Goal: Task Accomplishment & Management: Complete application form

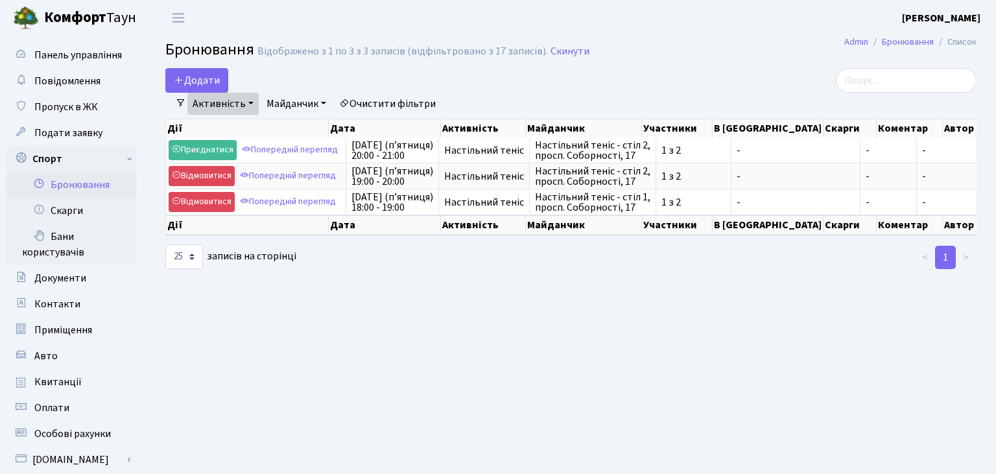
select select "25"
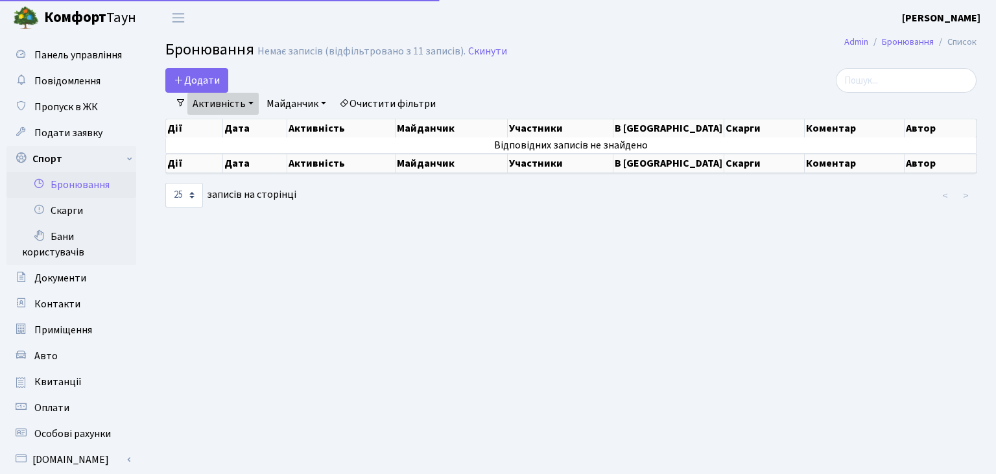
select select "25"
click at [192, 82] on button "Додати" at bounding box center [196, 80] width 63 height 25
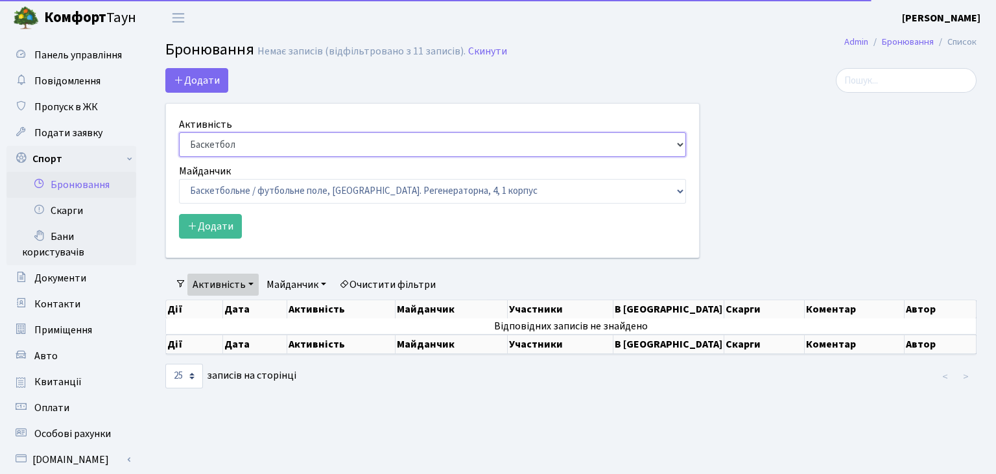
click at [179, 132] on select "Баскетбол Волейбол Йога Катання на роликах Настільний теніс Теніс Футбол Фітнес" at bounding box center [432, 144] width 507 height 25
select select "7"
click option "Настільний теніс" at bounding box center [0, 0] width 0 height 0
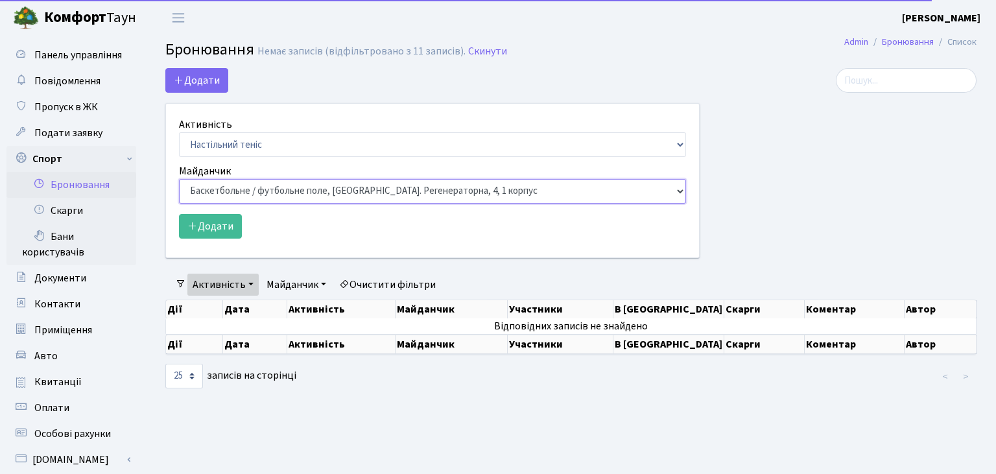
click at [179, 179] on select "Баскетбольне / футбольне поле, Вул. Регенераторна, 4, 1 корпус Баскетбольне пол…" at bounding box center [432, 191] width 507 height 25
select select "13"
click option "Настільний теніс - стіл 2, просп. Соборності, 17" at bounding box center [0, 0] width 0 height 0
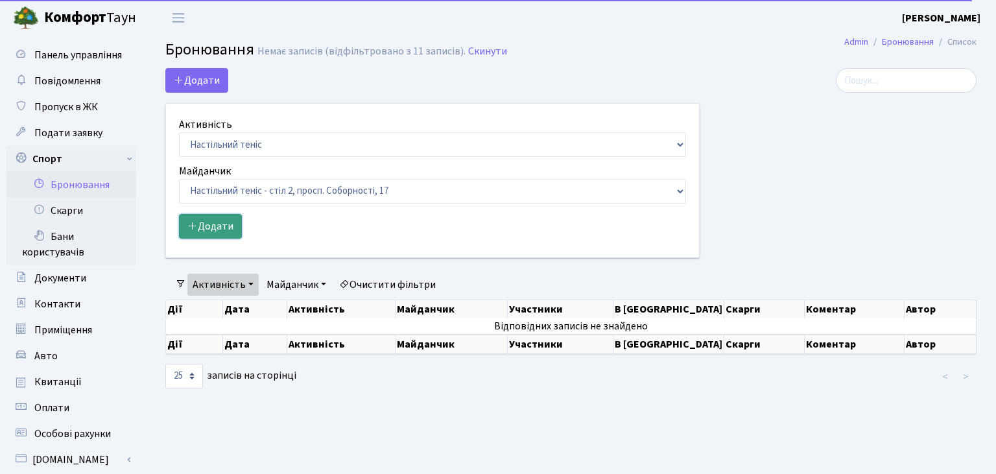
click at [219, 232] on button "Додати" at bounding box center [210, 226] width 63 height 25
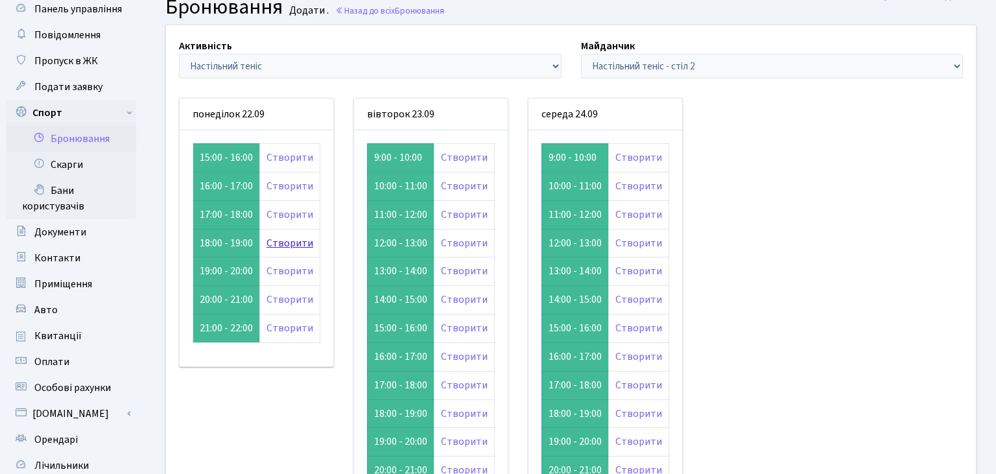
scroll to position [68, 0]
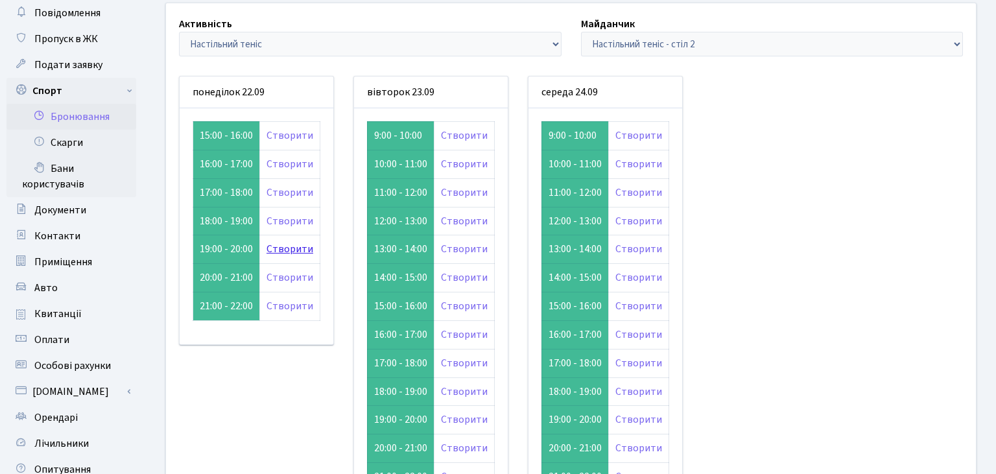
click at [281, 250] on link "Створити" at bounding box center [289, 249] width 47 height 14
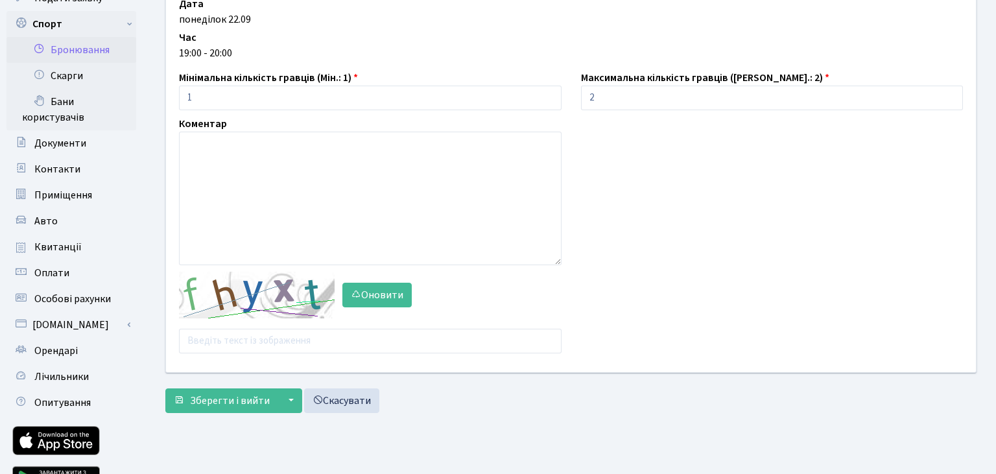
scroll to position [137, 0]
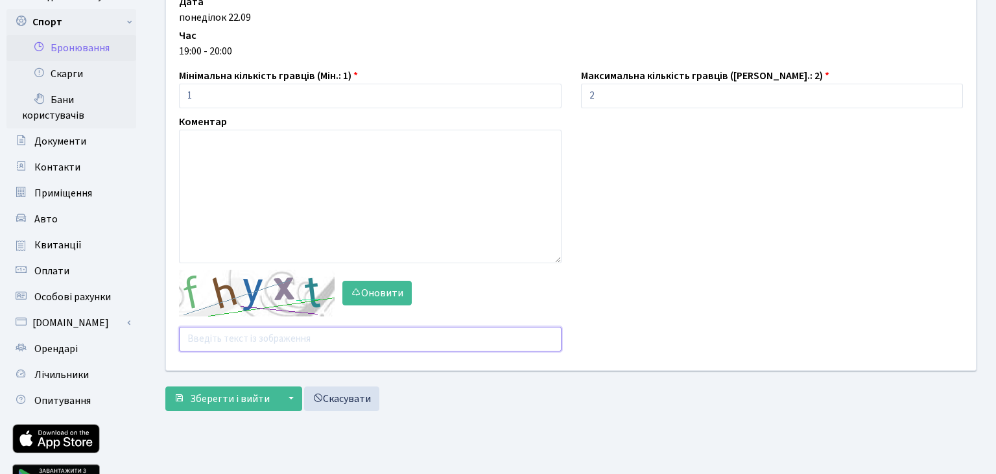
click at [242, 334] on input "text" at bounding box center [370, 339] width 382 height 25
type input "ш"
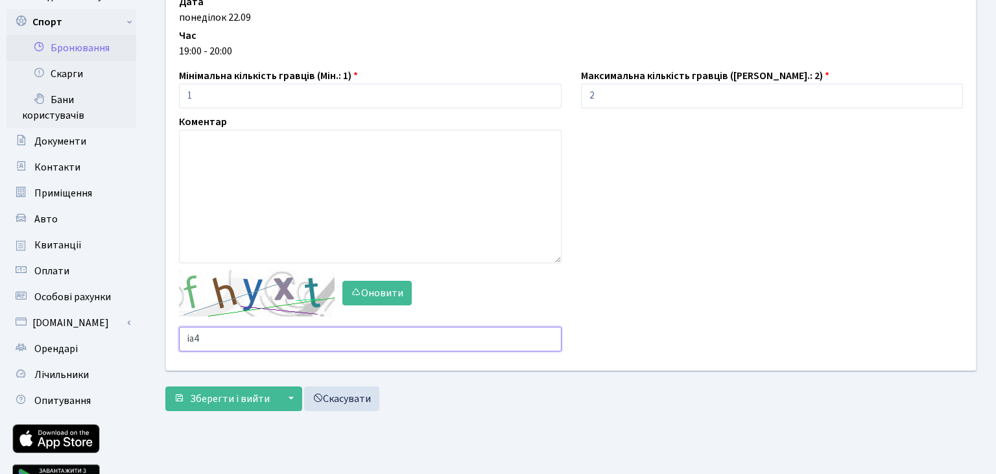
type input "ia49"
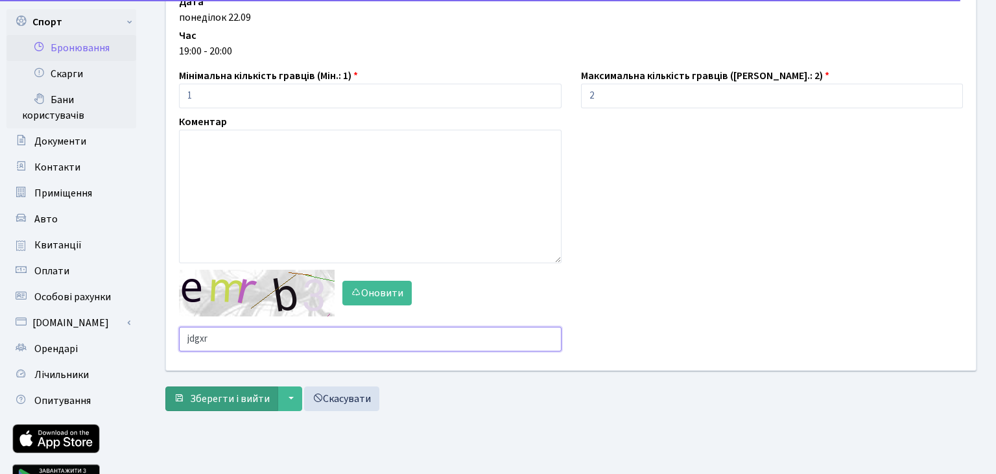
type input "jdgxr"
click at [221, 400] on span "Зберегти і вийти" at bounding box center [230, 399] width 80 height 14
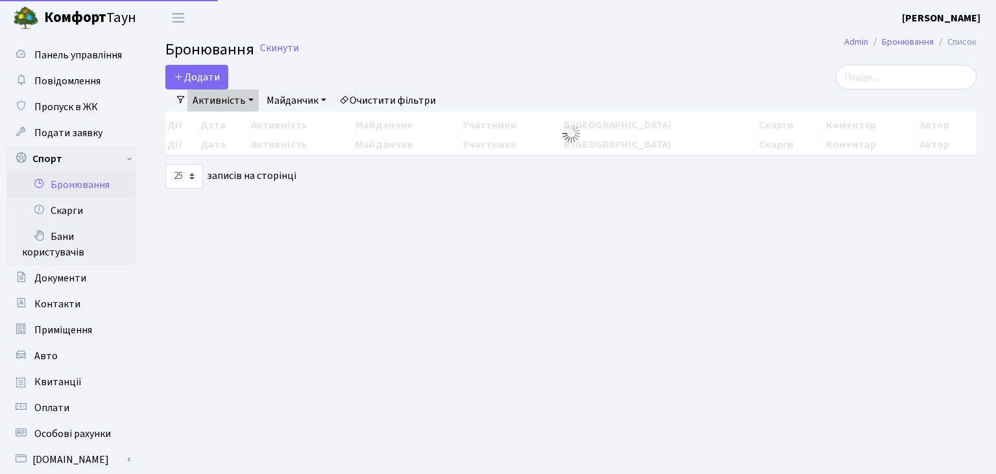
select select "25"
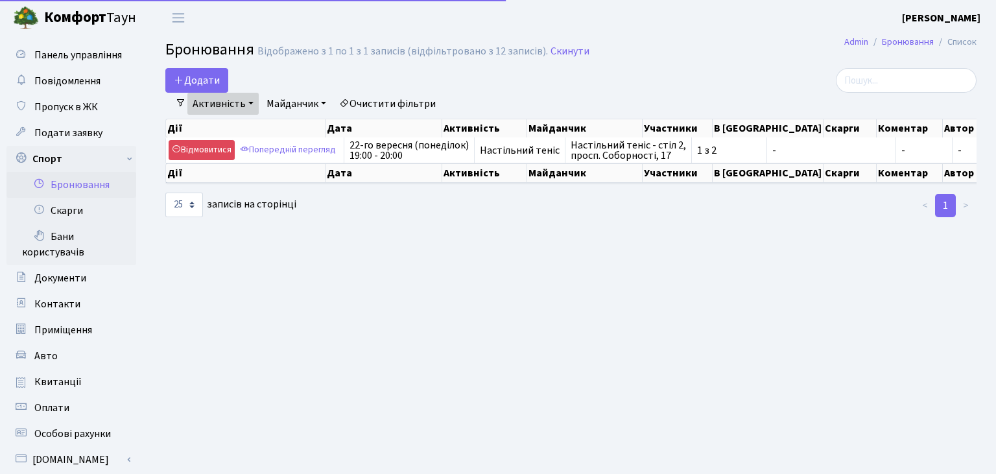
select select "25"
click at [205, 86] on button "Додати" at bounding box center [196, 80] width 63 height 25
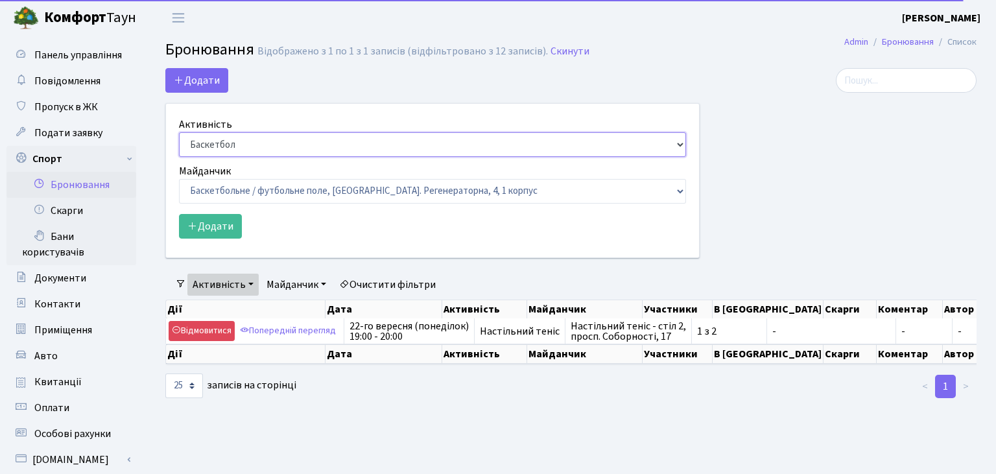
click at [179, 132] on select "Баскетбол Волейбол Йога Катання на роликах Настільний теніс Теніс Футбол Фітнес" at bounding box center [432, 144] width 507 height 25
select select "7"
click option "Настільний теніс" at bounding box center [0, 0] width 0 height 0
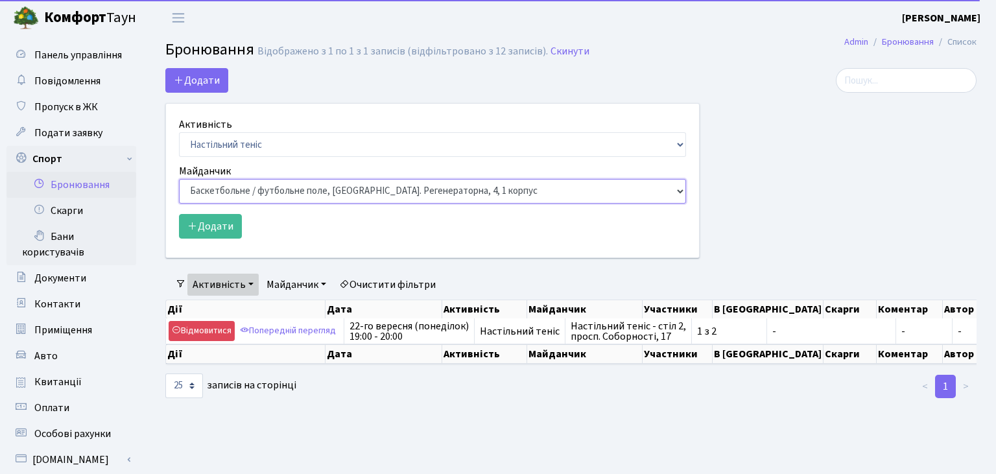
click at [179, 179] on select "Баскетбольне / футбольне поле, Вул. Регенераторна, 4, 1 корпус Баскетбольне пол…" at bounding box center [432, 191] width 507 height 25
select select "9"
click option "Настільний теніс - стіл 1, просп. Соборності, 17" at bounding box center [0, 0] width 0 height 0
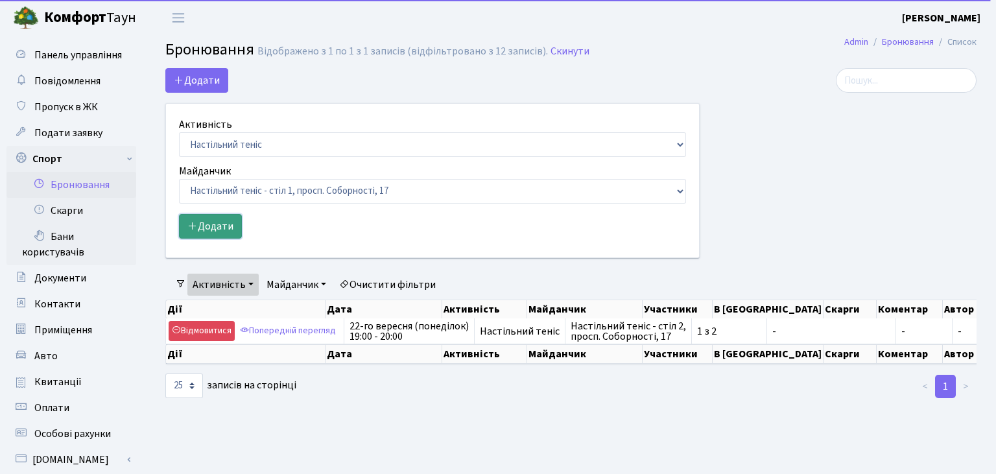
click at [218, 229] on button "Додати" at bounding box center [210, 226] width 63 height 25
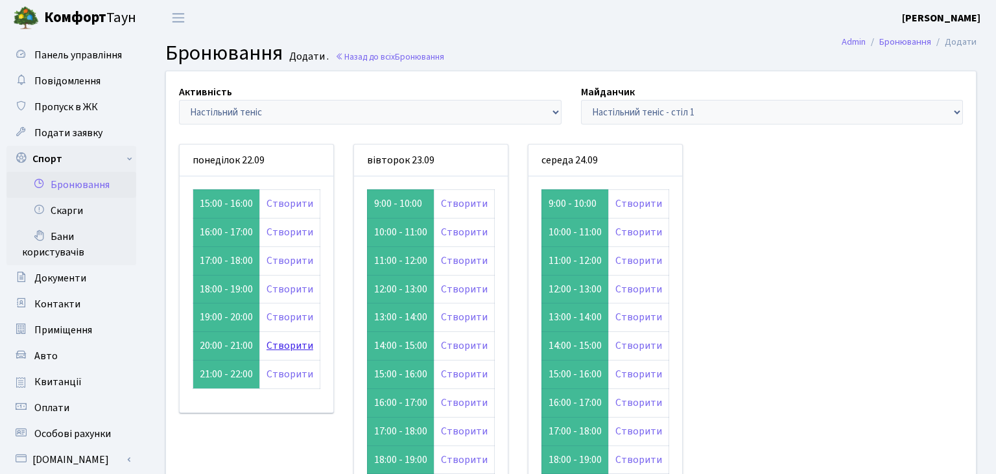
click at [284, 344] on link "Створити" at bounding box center [289, 345] width 47 height 14
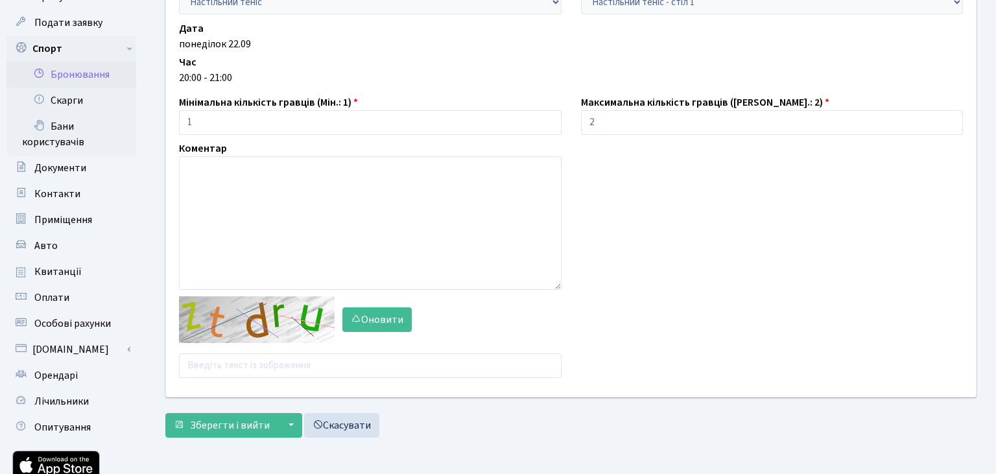
scroll to position [137, 0]
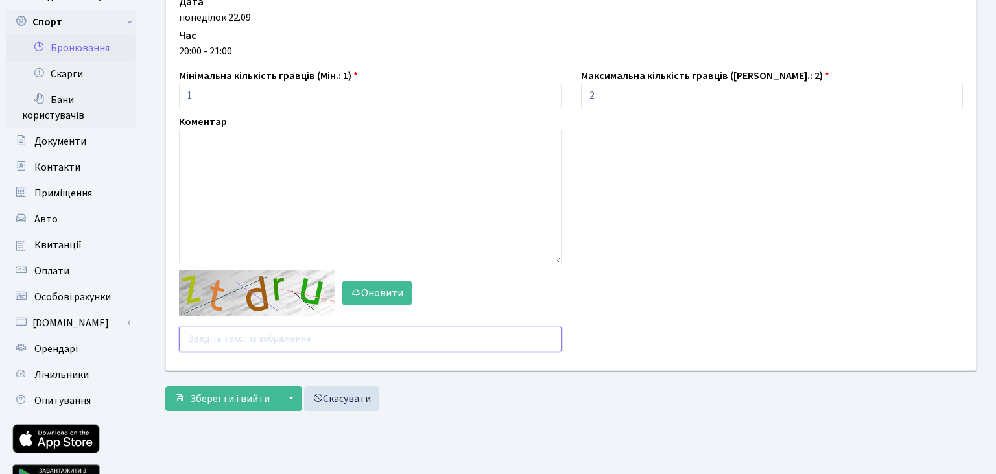
click at [264, 333] on input "text" at bounding box center [370, 339] width 382 height 25
type input "prrzq"
click at [245, 397] on span "Зберегти і вийти" at bounding box center [230, 399] width 80 height 14
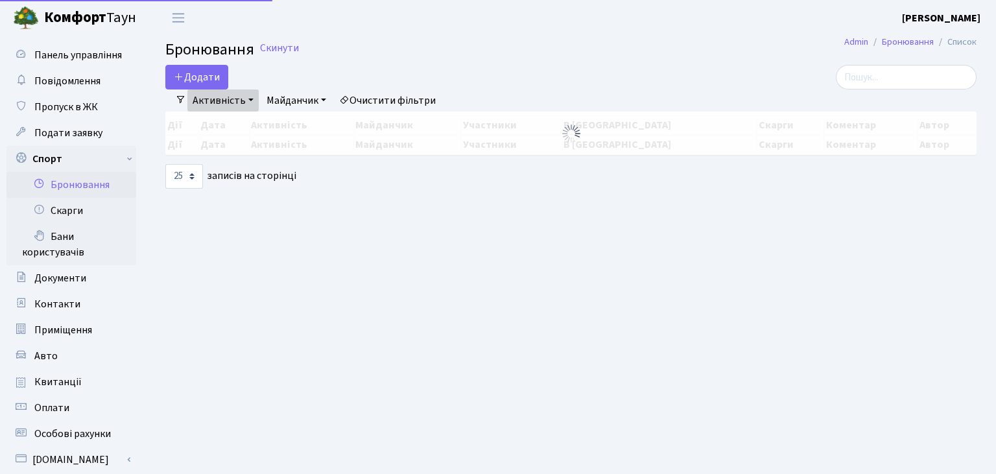
select select "25"
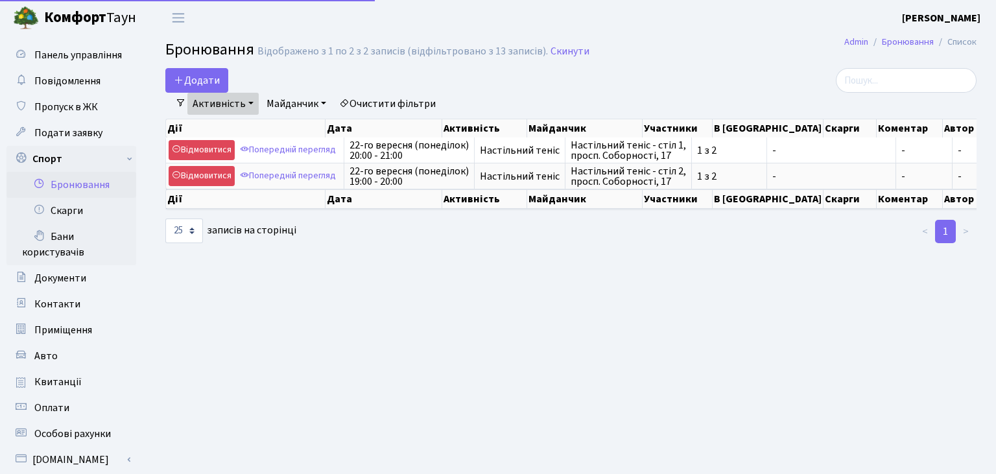
select select "25"
